Goal: Information Seeking & Learning: Learn about a topic

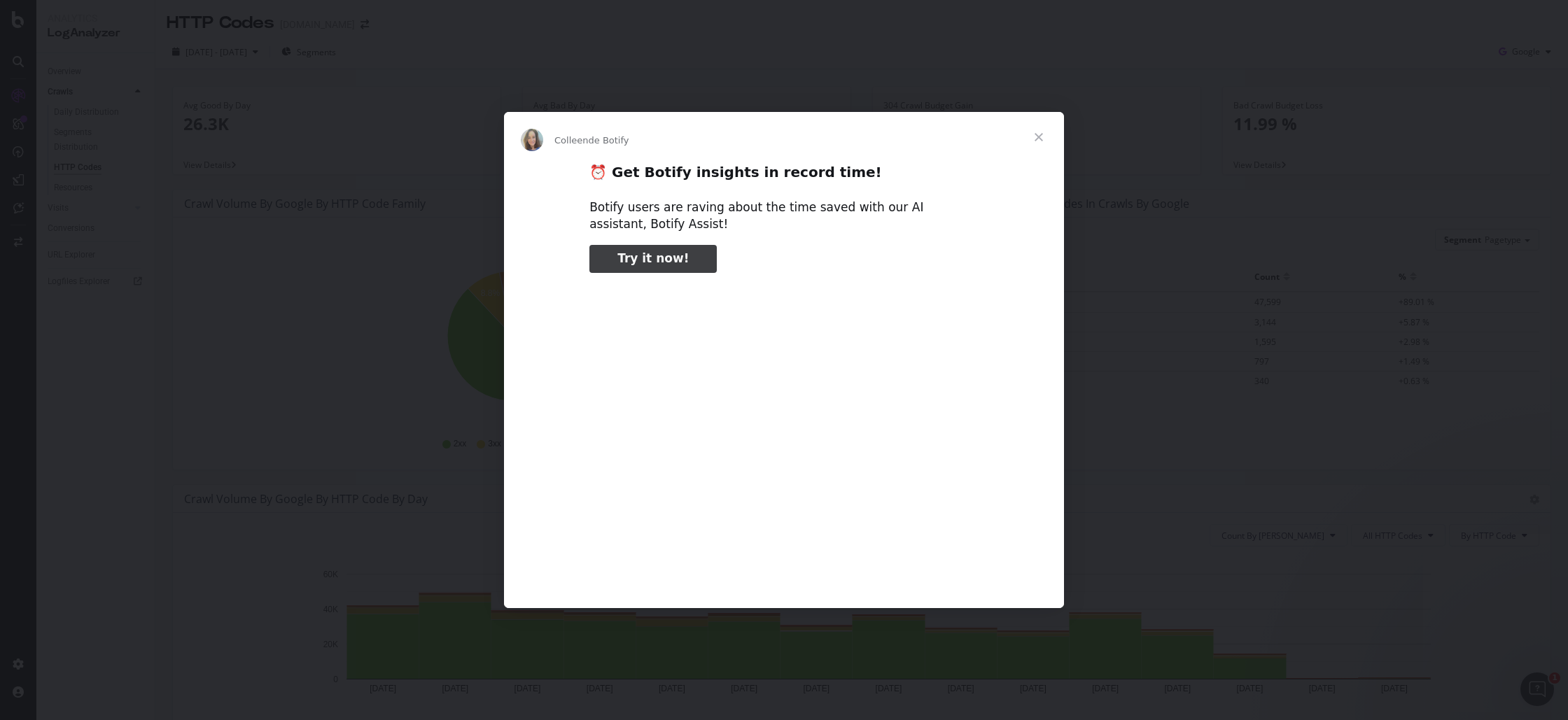
type input "52322"
click at [1034, 140] on span "Fermer" at bounding box center [1039, 137] width 50 height 50
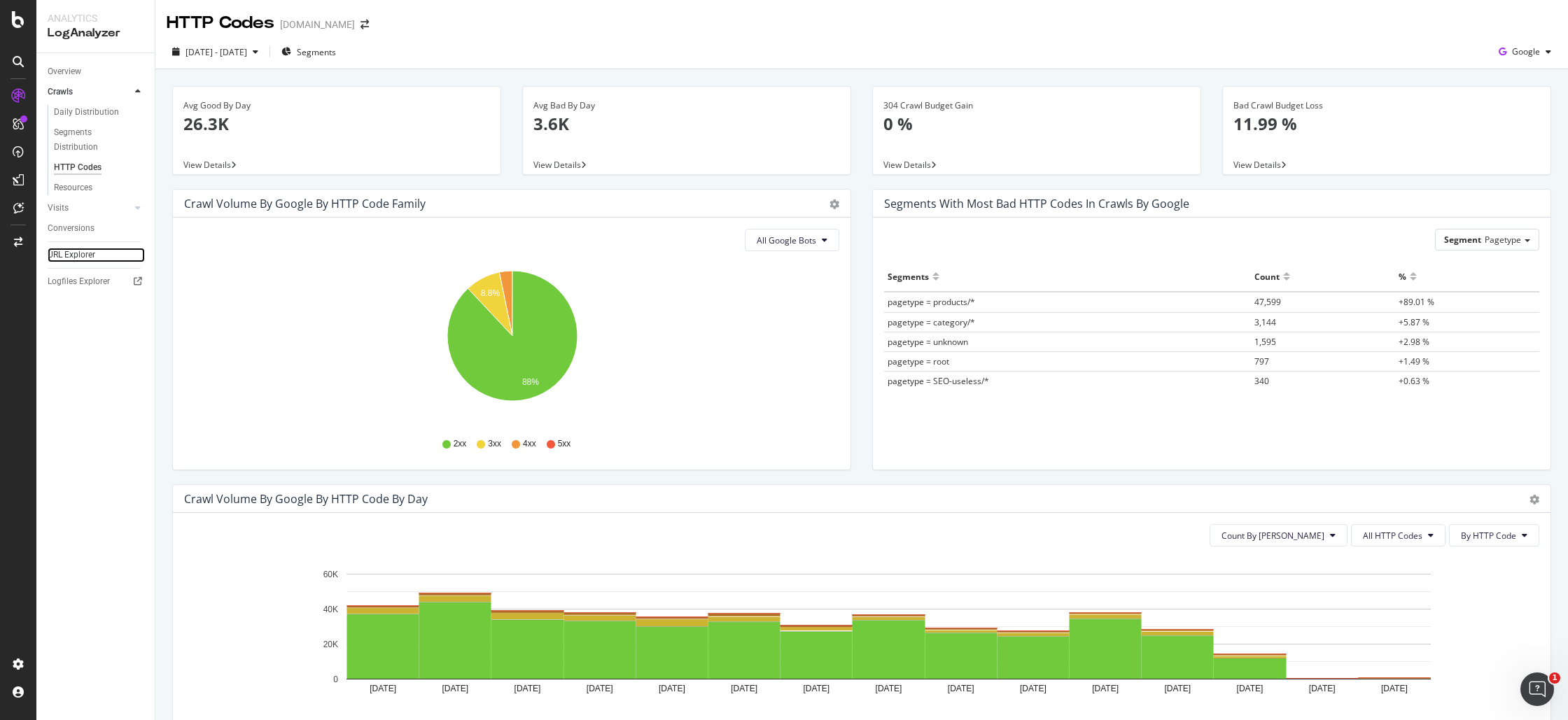
click at [100, 256] on link "URL Explorer" at bounding box center [96, 254] width 97 height 14
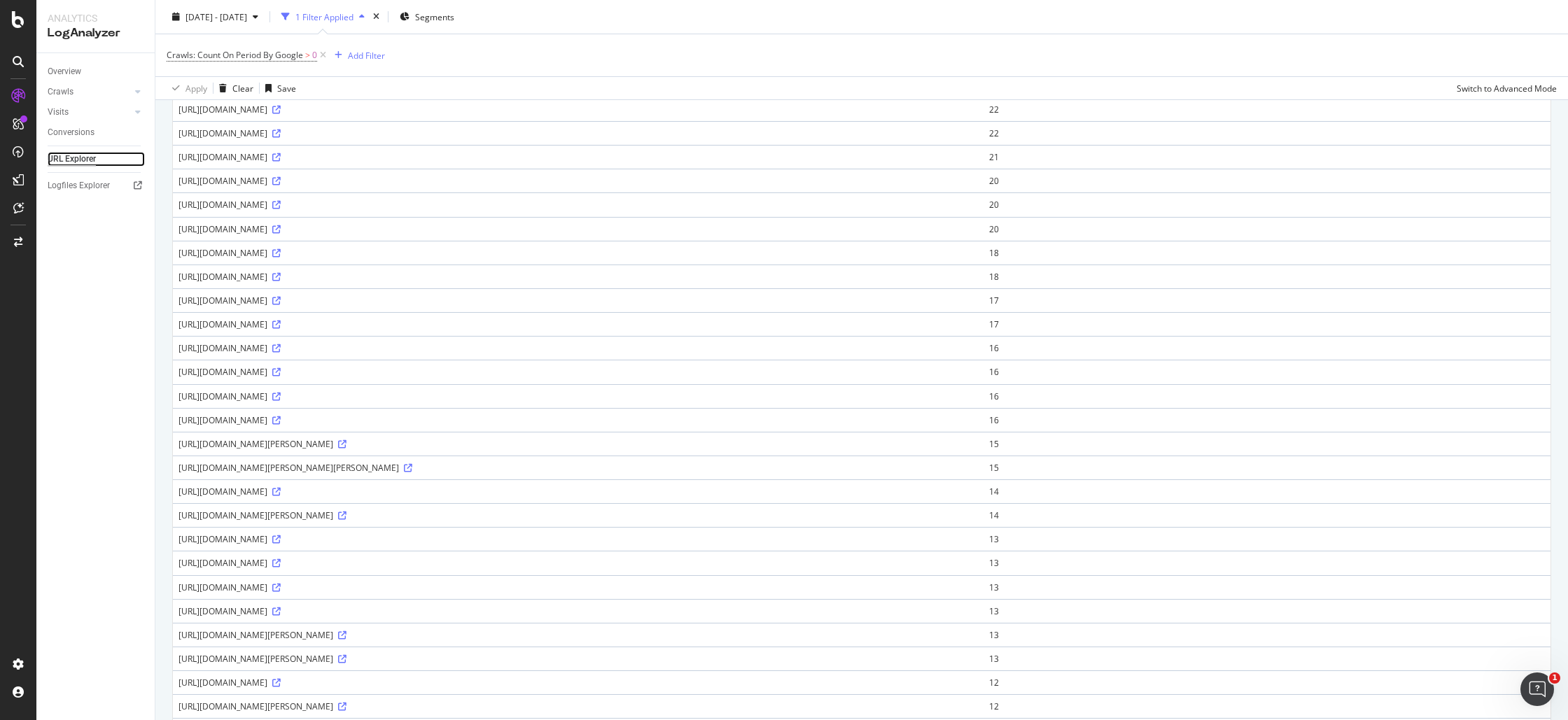
scroll to position [549, 0]
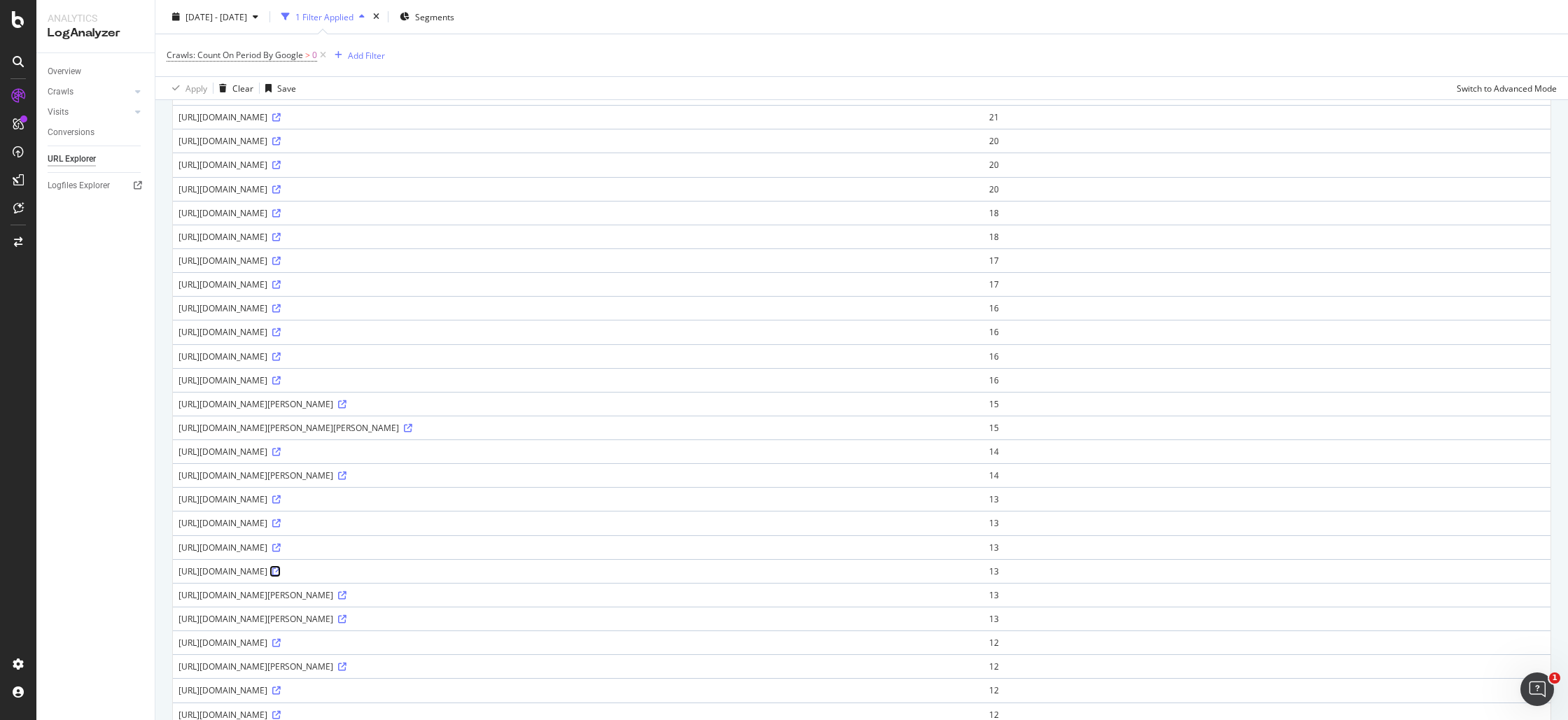
click at [280, 573] on icon at bounding box center [277, 571] width 9 height 9
click at [397, 575] on div "[URL][DOMAIN_NAME]" at bounding box center [578, 571] width 800 height 12
click at [518, 574] on div "[URL][DOMAIN_NAME]" at bounding box center [578, 571] width 800 height 12
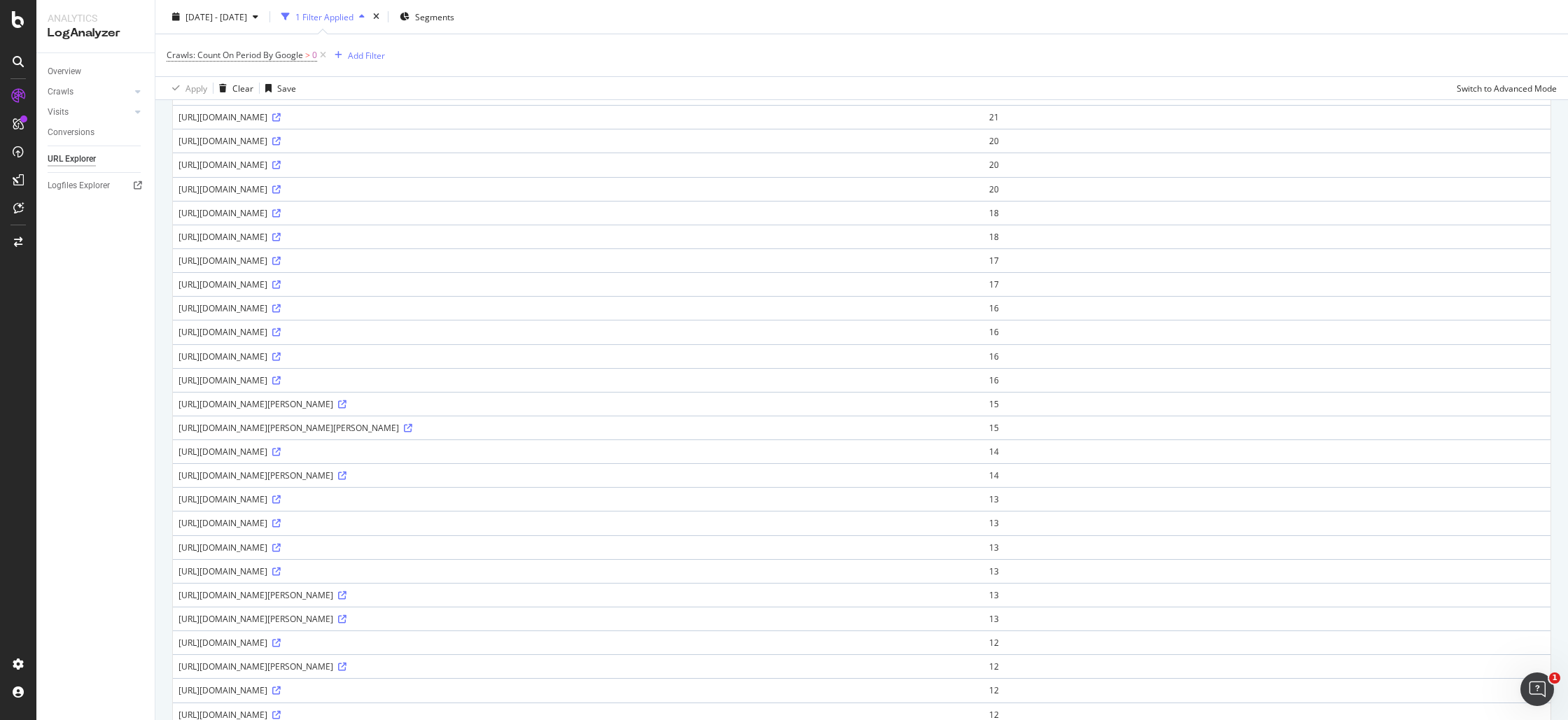
click at [518, 574] on div "[URL][DOMAIN_NAME]" at bounding box center [578, 571] width 800 height 12
copy div "4484"
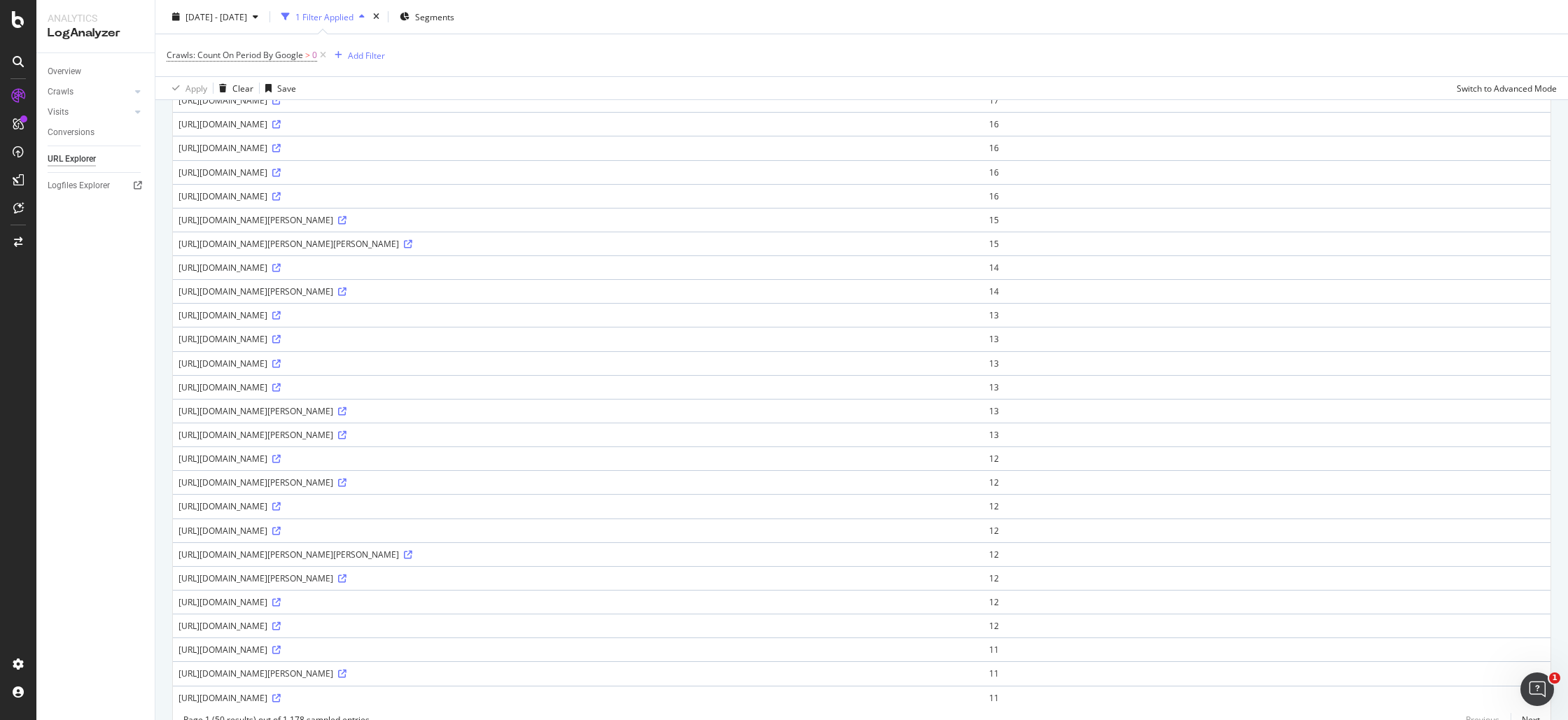
scroll to position [788, 0]
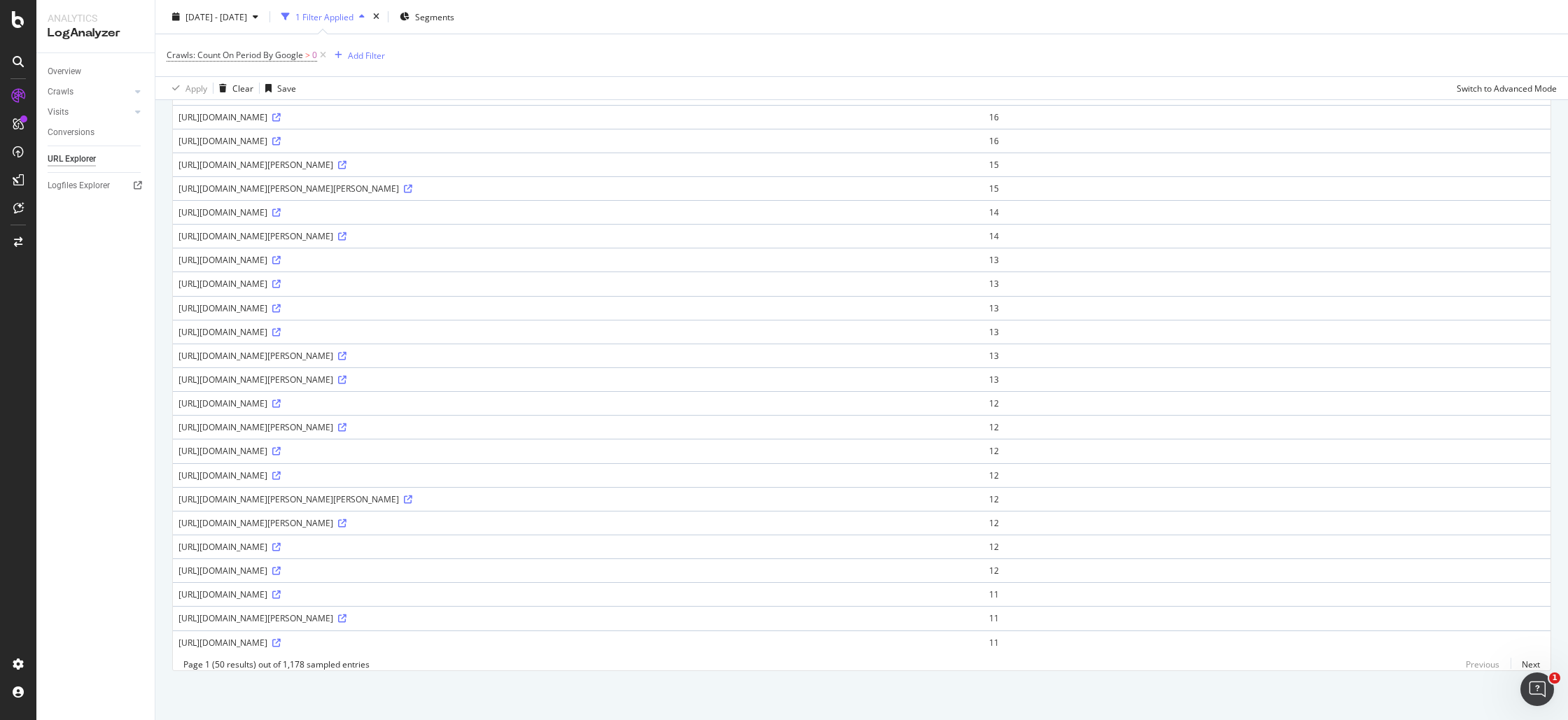
click at [501, 523] on div "[URL][DOMAIN_NAME][PERSON_NAME]" at bounding box center [578, 523] width 800 height 12
click at [705, 518] on div "[URL][DOMAIN_NAME][PERSON_NAME]" at bounding box center [578, 523] width 800 height 12
click at [1531, 658] on link "Next" at bounding box center [1525, 664] width 30 height 20
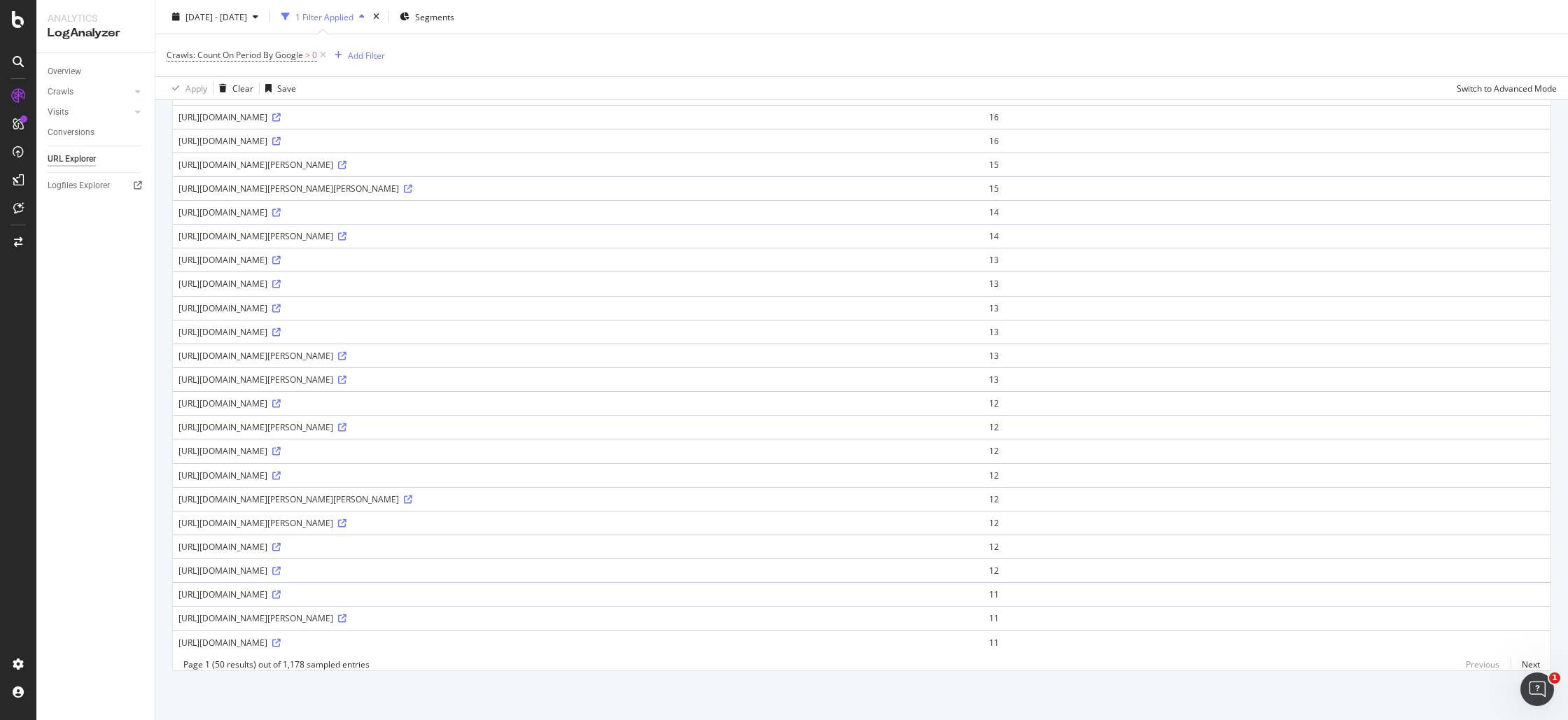
scroll to position [0, 0]
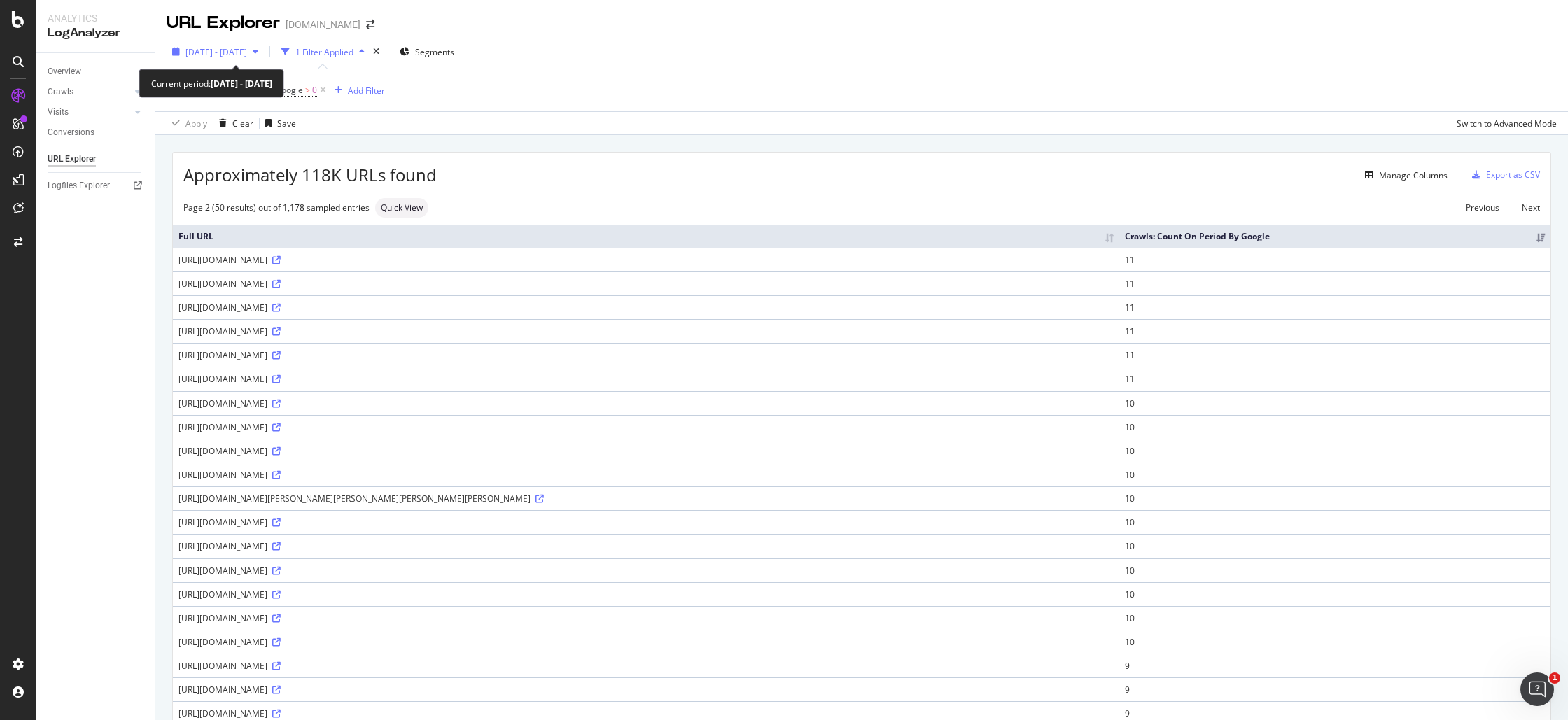
click at [247, 50] on span "[DATE] - [DATE]" at bounding box center [216, 52] width 61 height 12
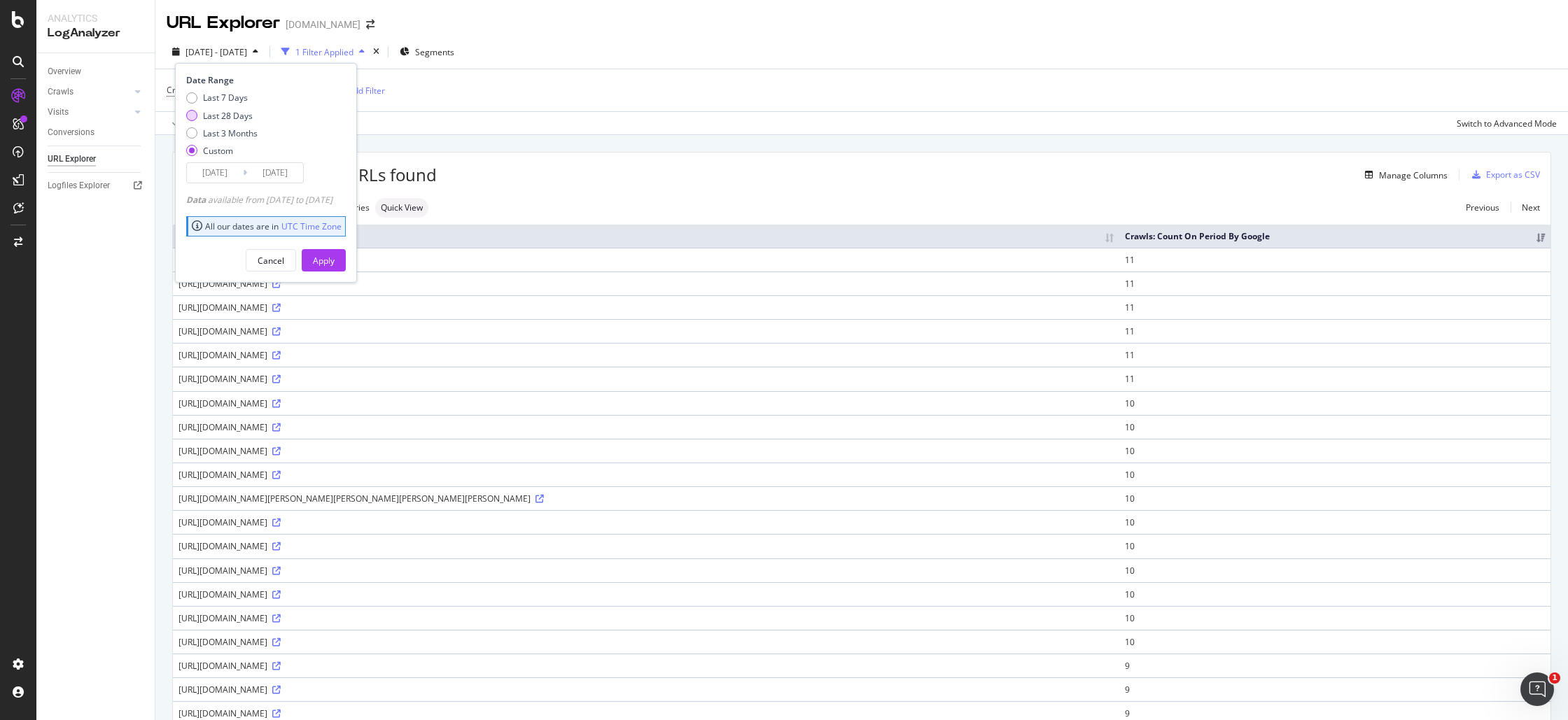
click at [229, 115] on div "Last 28 Days" at bounding box center [228, 115] width 50 height 12
type input "[DATE]"
click at [346, 256] on button "Apply" at bounding box center [324, 260] width 44 height 22
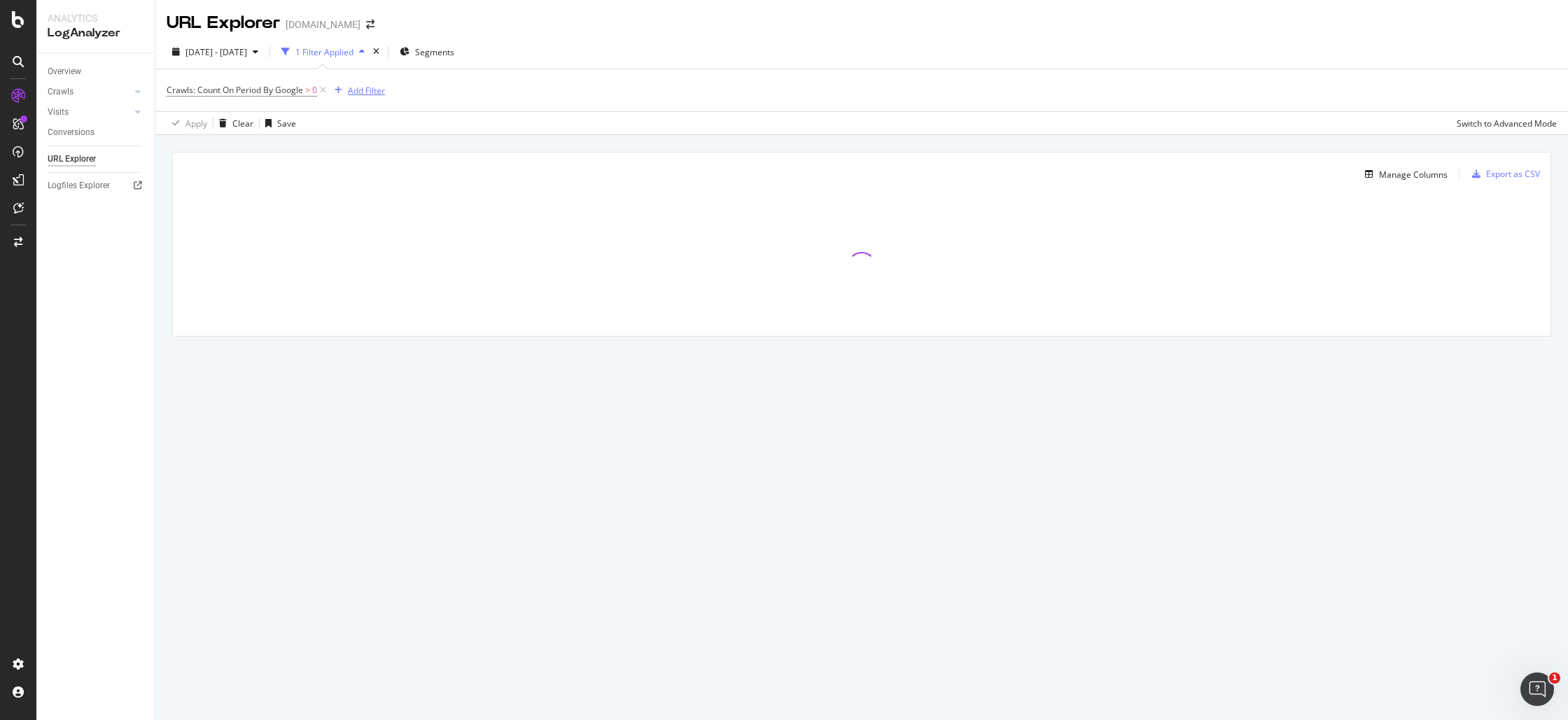
click at [358, 89] on div "Add Filter" at bounding box center [366, 90] width 37 height 12
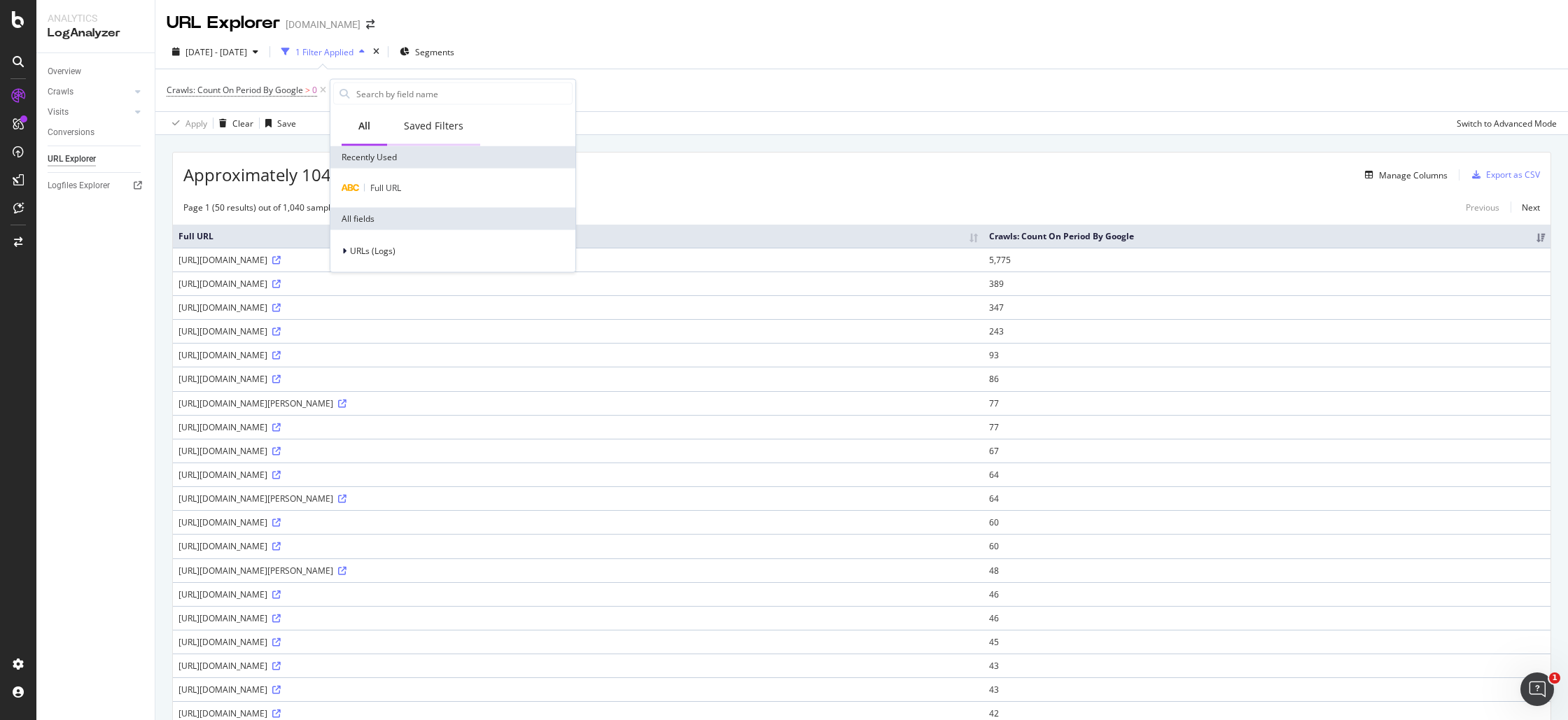
click at [447, 126] on div "Saved Filters" at bounding box center [434, 126] width 60 height 14
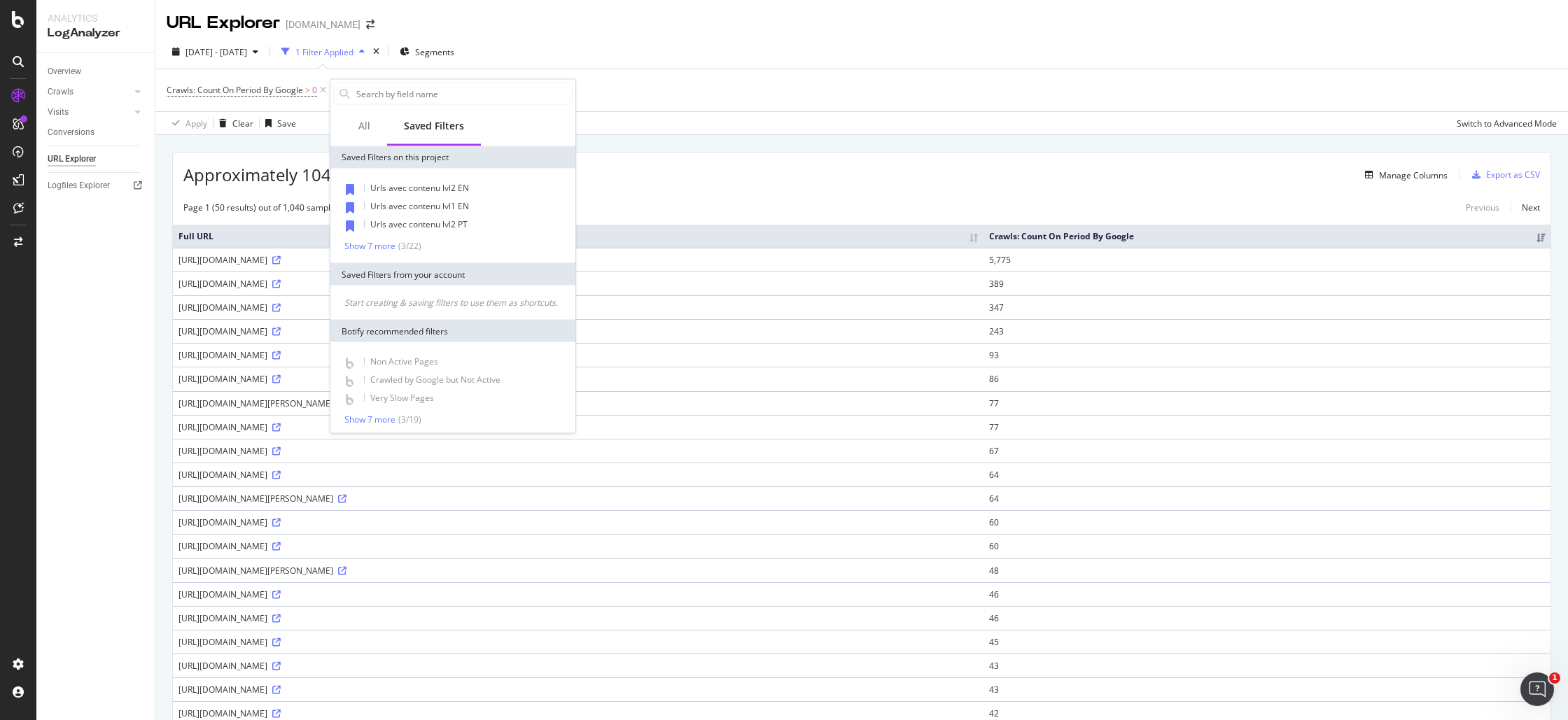
drag, startPoint x: 748, startPoint y: 138, endPoint x: 704, endPoint y: 121, distance: 47.2
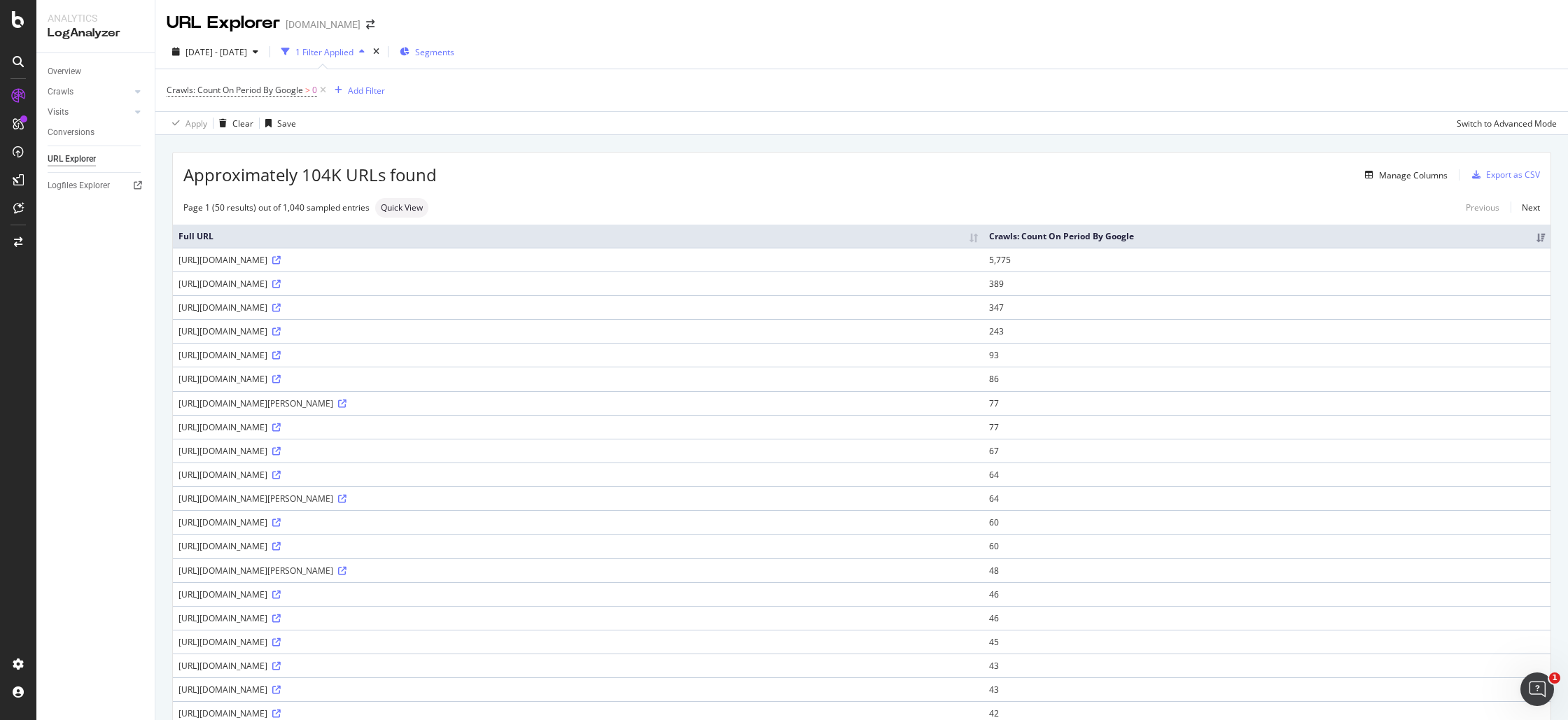
click at [454, 50] on span "Segments" at bounding box center [434, 52] width 39 height 12
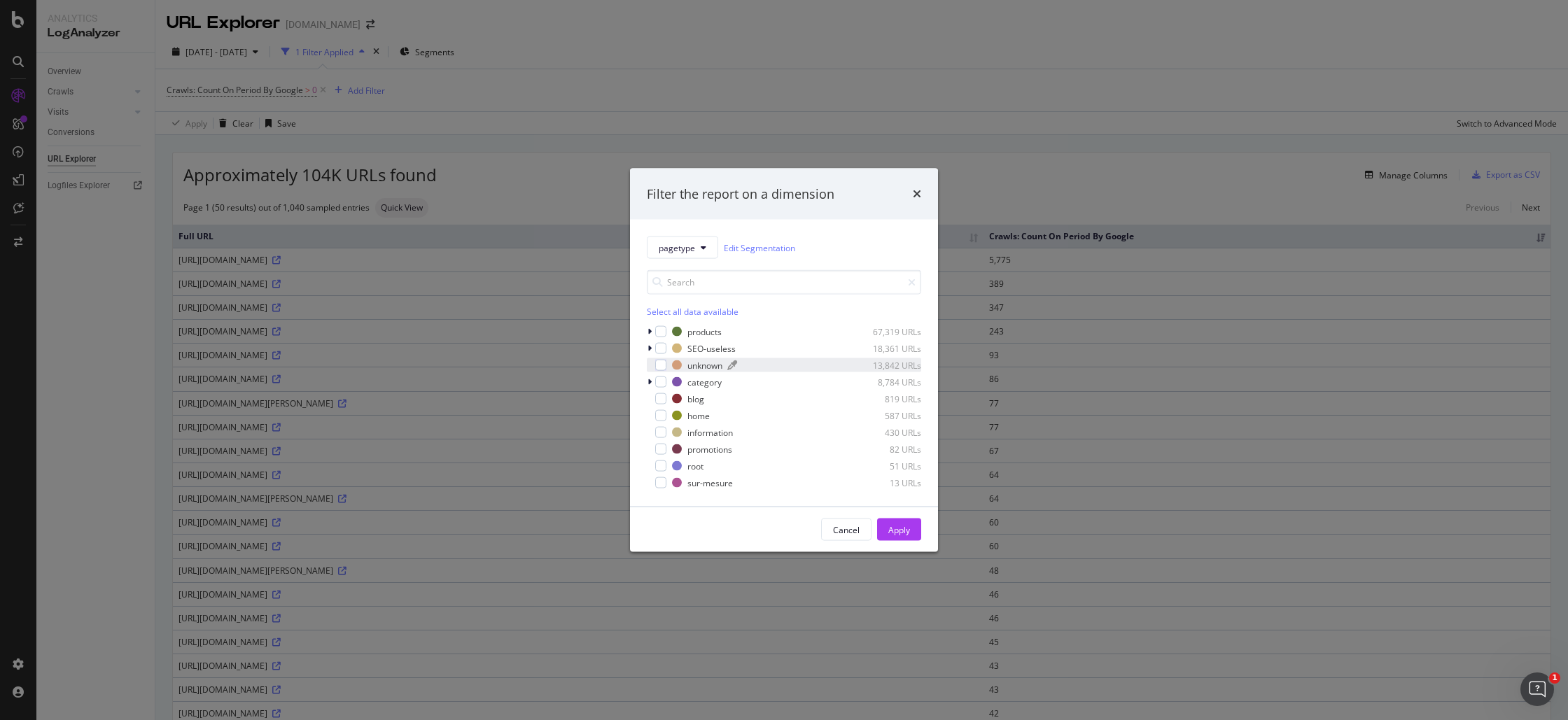
click at [722, 364] on div "unknown" at bounding box center [705, 365] width 35 height 12
click at [887, 523] on button "Apply" at bounding box center [900, 529] width 44 height 22
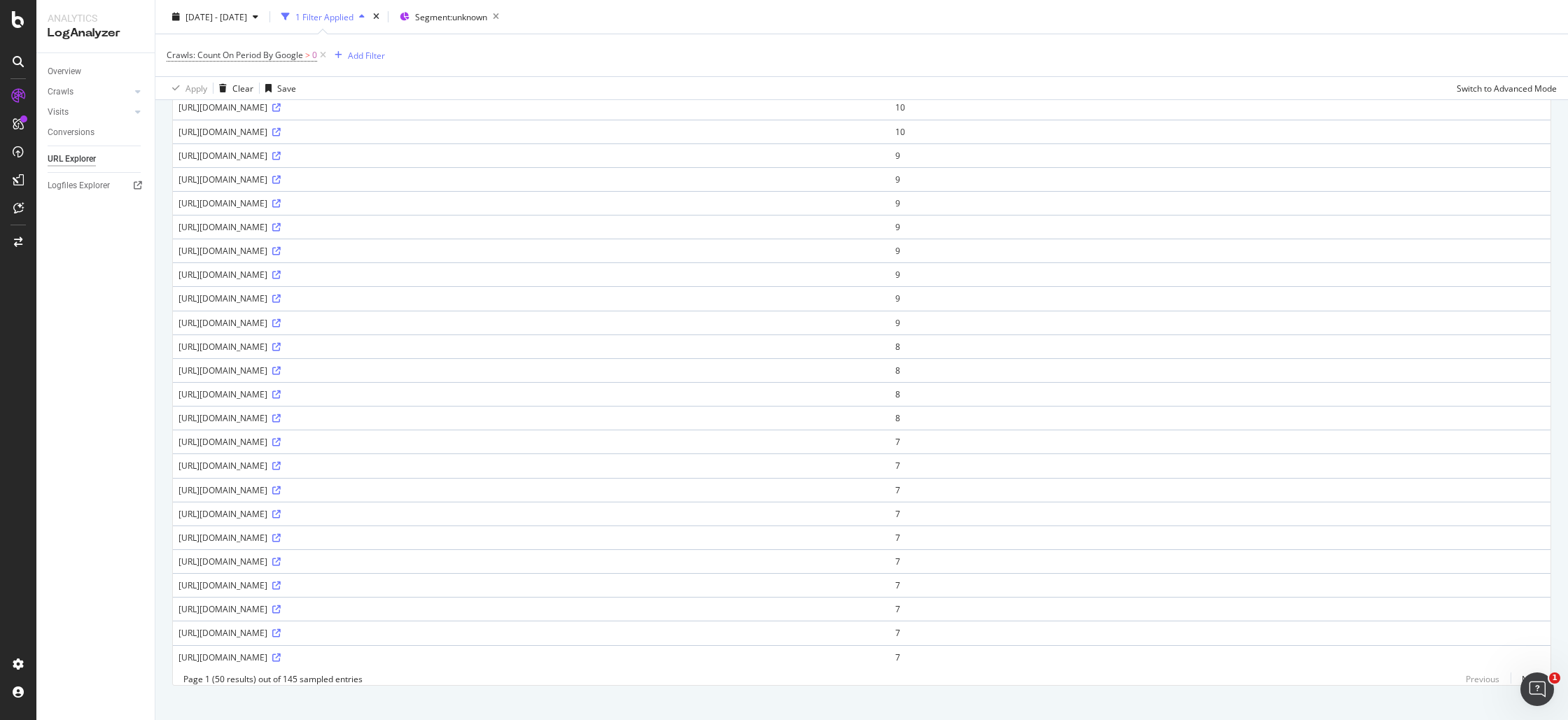
scroll to position [788, 0]
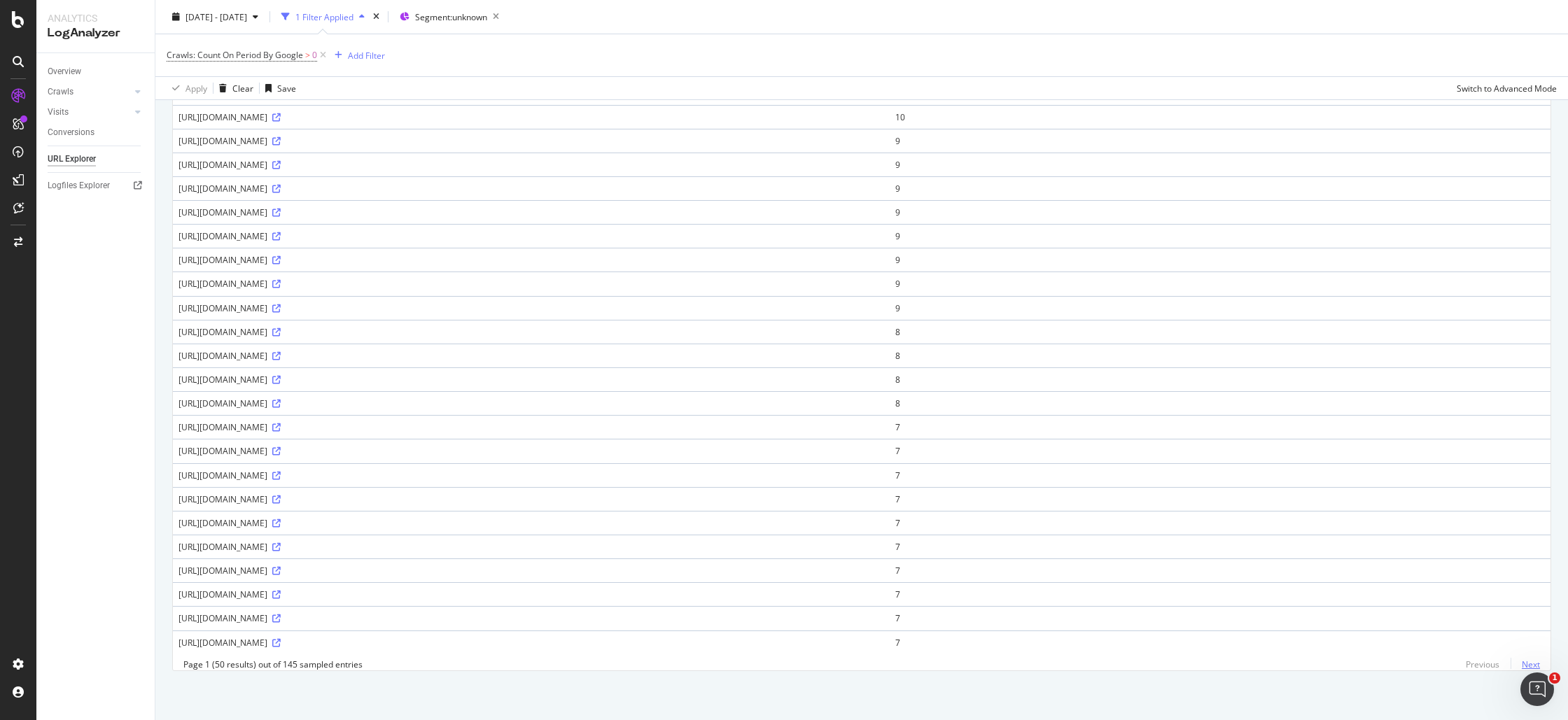
click at [1524, 661] on link "Next" at bounding box center [1525, 664] width 30 height 20
click at [386, 552] on div "[URL][DOMAIN_NAME]" at bounding box center [531, 547] width 706 height 12
click at [280, 546] on icon at bounding box center [277, 547] width 9 height 9
click at [1533, 670] on link "Next" at bounding box center [1525, 664] width 30 height 20
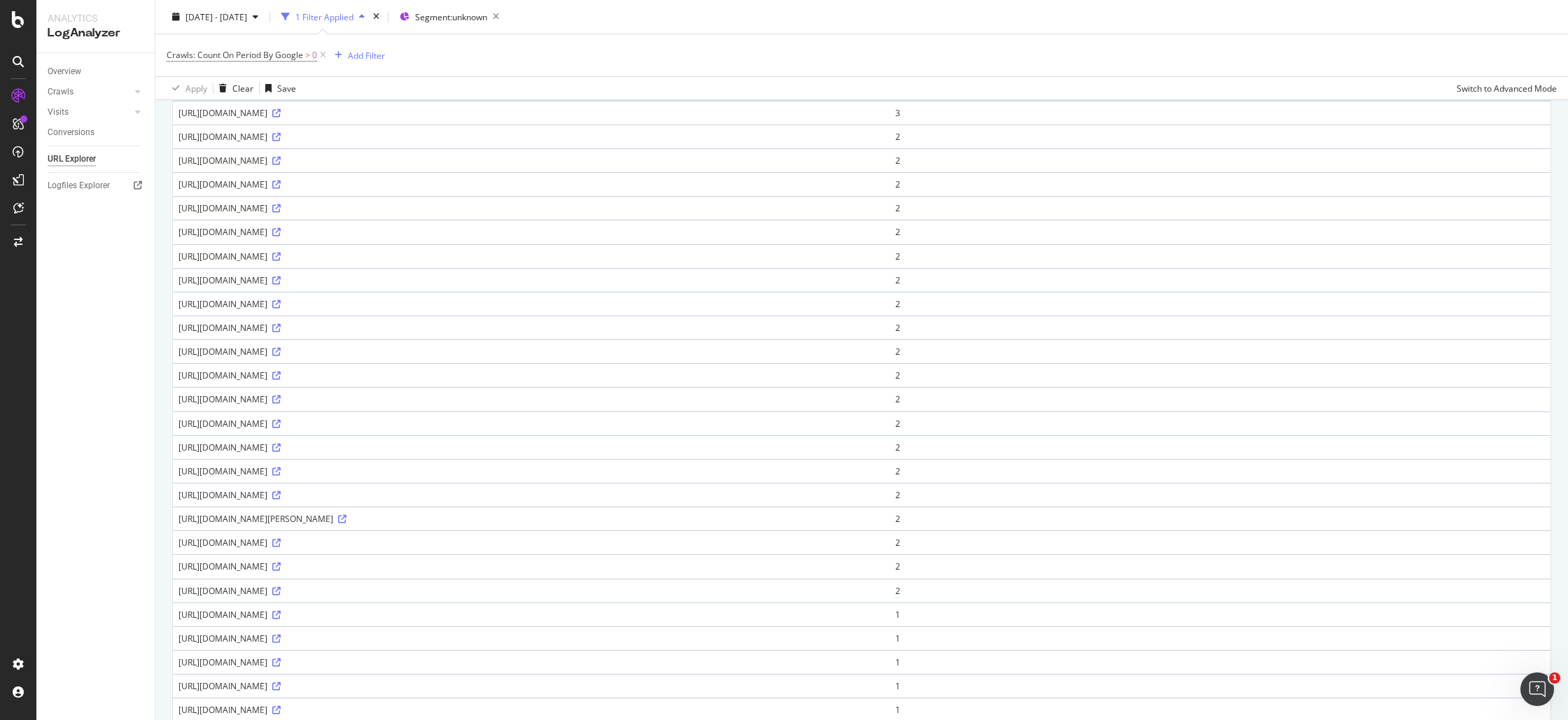
scroll to position [154, 0]
click at [371, 399] on div "[URL][DOMAIN_NAME]" at bounding box center [531, 393] width 706 height 12
click at [280, 397] on icon at bounding box center [277, 393] width 9 height 9
